Goal: Find specific page/section: Find specific page/section

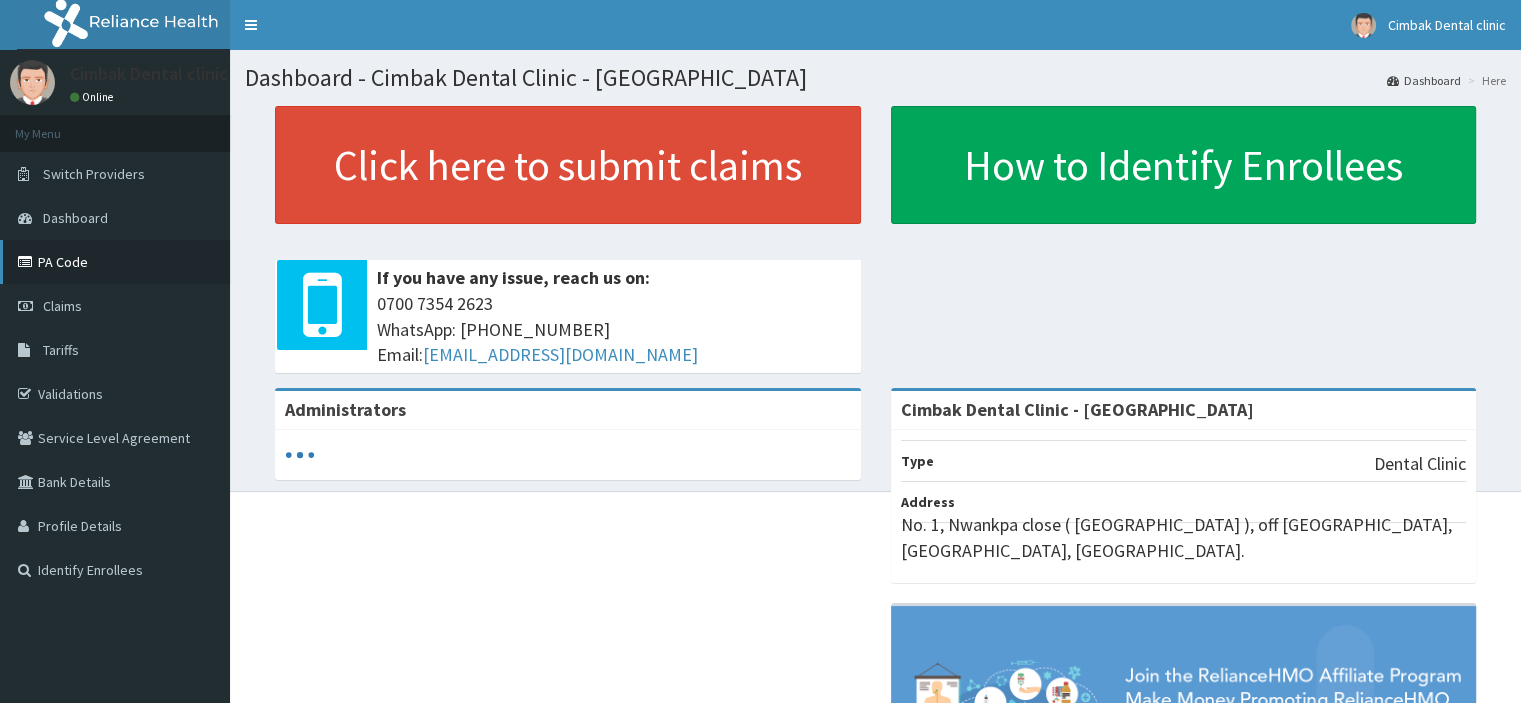
click at [84, 264] on link "PA Code" at bounding box center [115, 262] width 230 height 44
